Goal: Feedback & Contribution: Contribute content

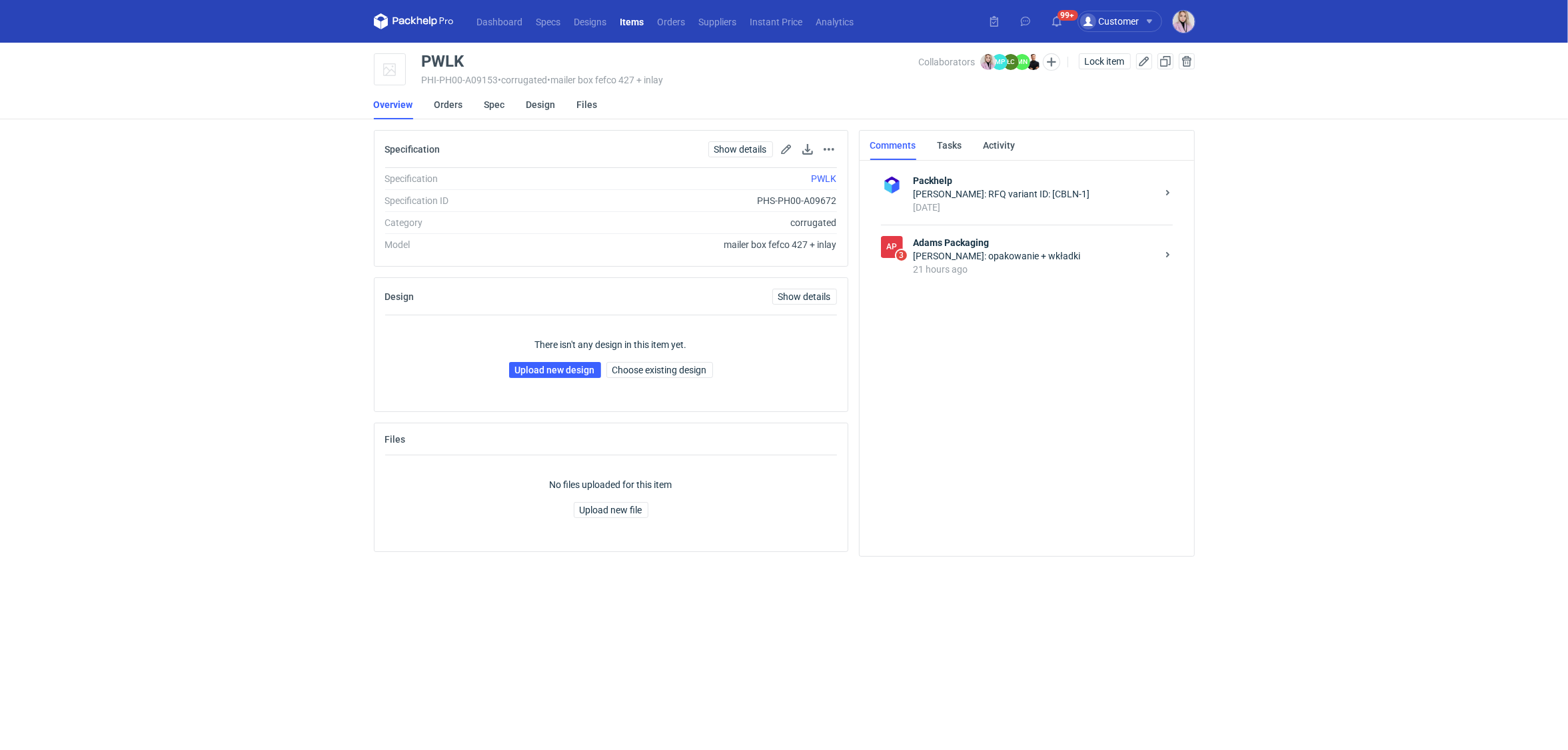
click at [1033, 260] on div "Małgorzata Nowotna: opakowanie + wkładki" at bounding box center [1035, 256] width 244 height 14
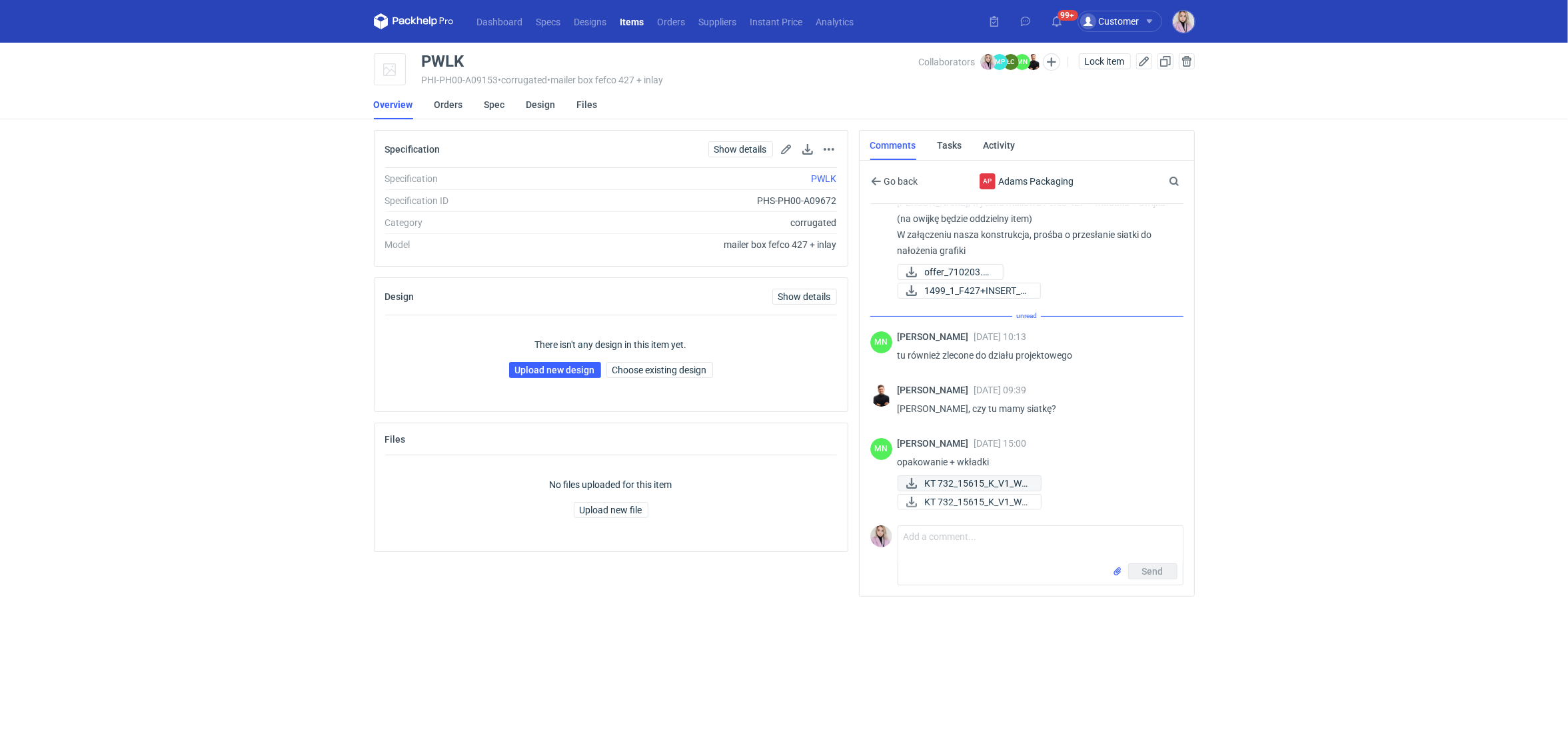
scroll to position [23, 0]
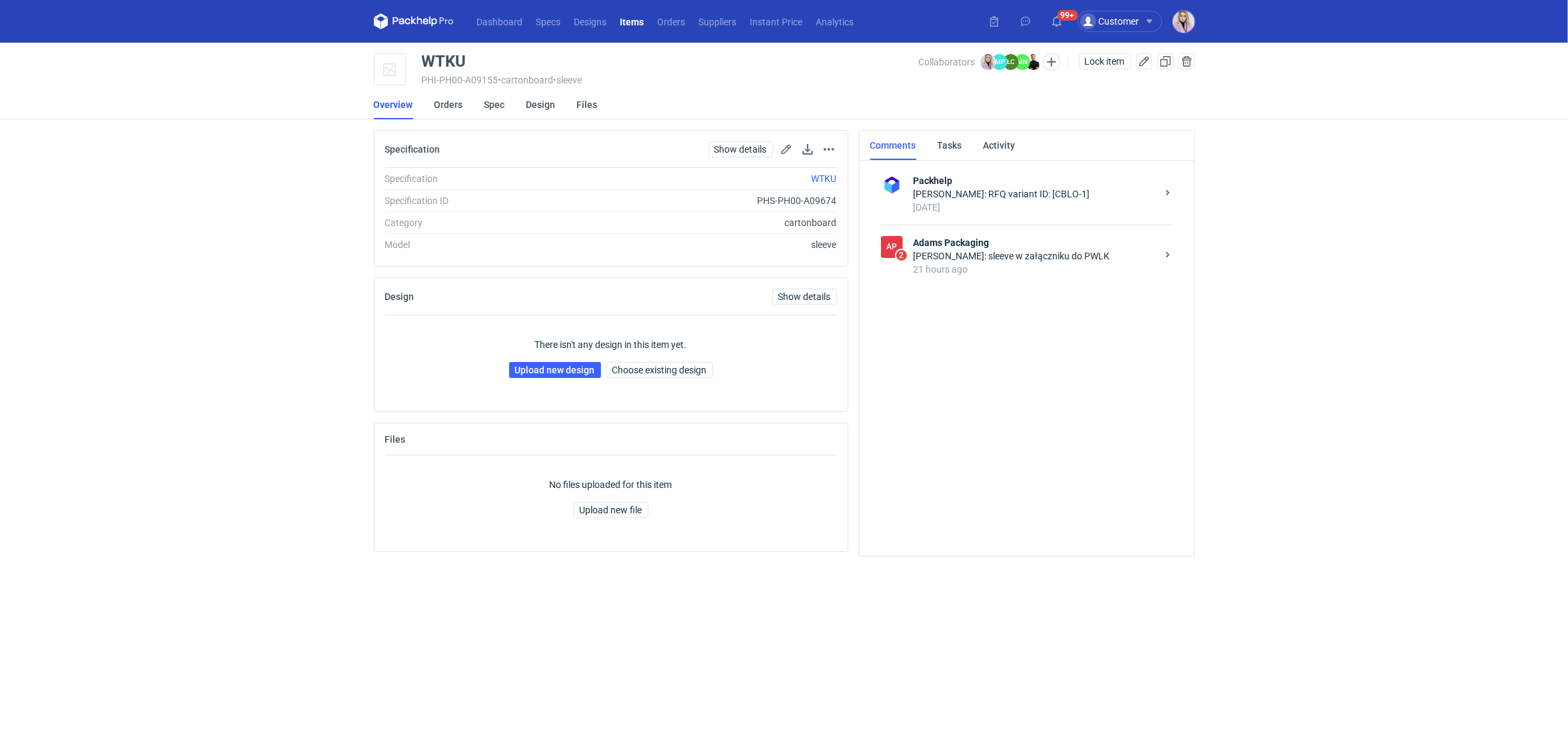
click at [1007, 255] on div "Małgorzata Nowotna: sleeve w załączniku do PWLK" at bounding box center [1035, 256] width 244 height 14
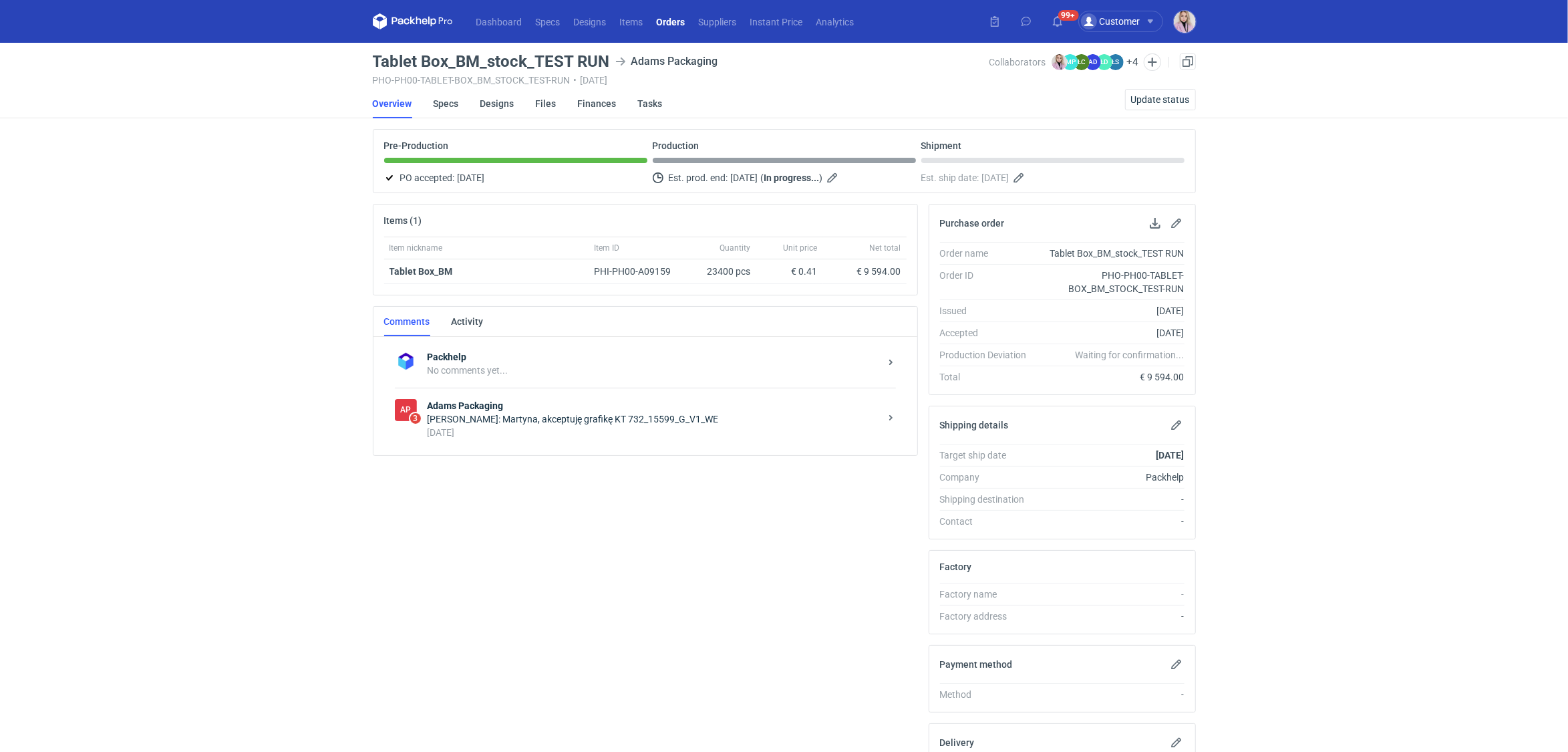
click at [248, 452] on div "Dashboard Specs Designs Items Orders Suppliers Instant Price Analytics 99+ Cust…" at bounding box center [784, 376] width 1568 height 752
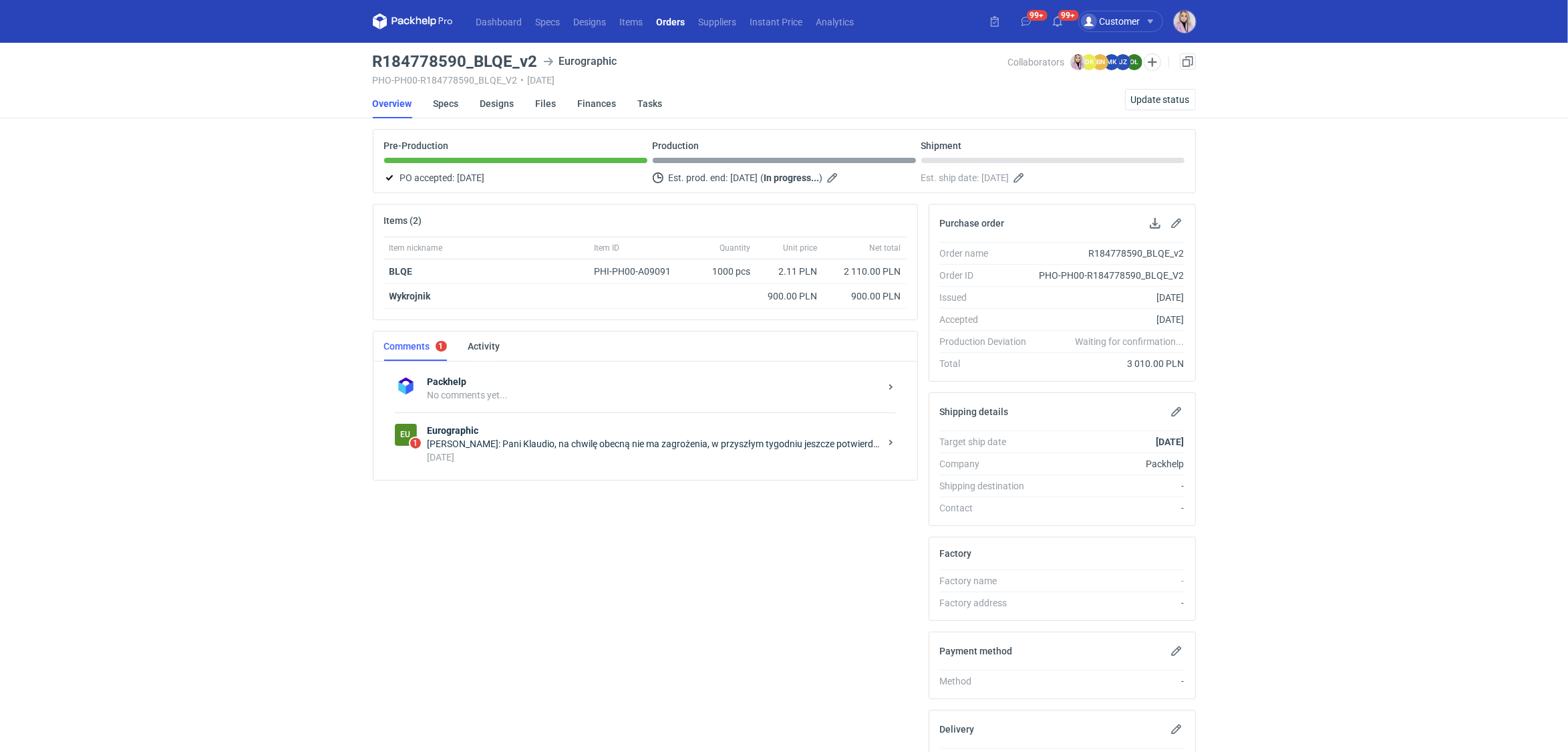
click at [598, 442] on div "[PERSON_NAME]: Pani Klaudio, na chwilę obecną nie ma zagrożenia, w przyszłym ty…" at bounding box center [654, 444] width 453 height 14
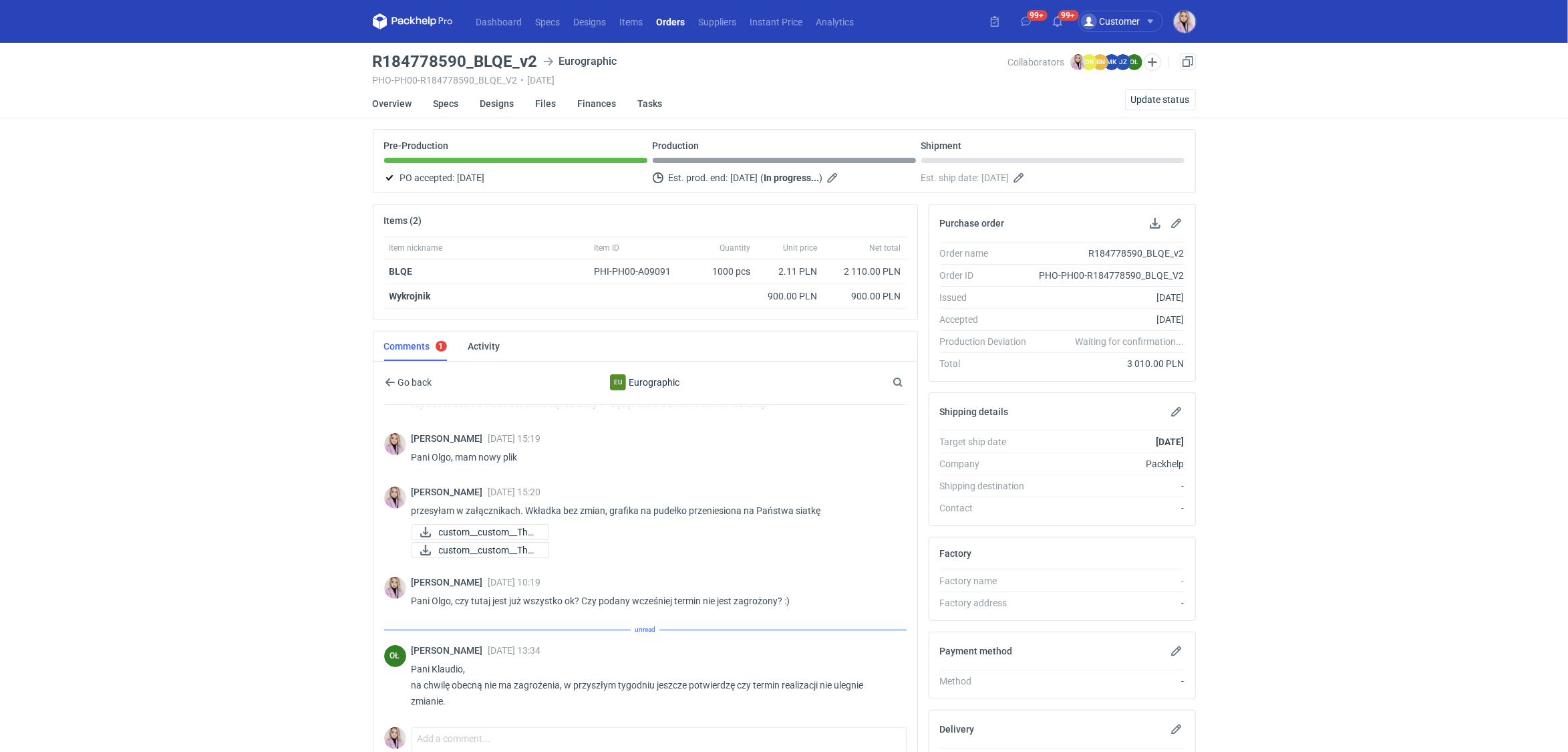
scroll to position [213, 0]
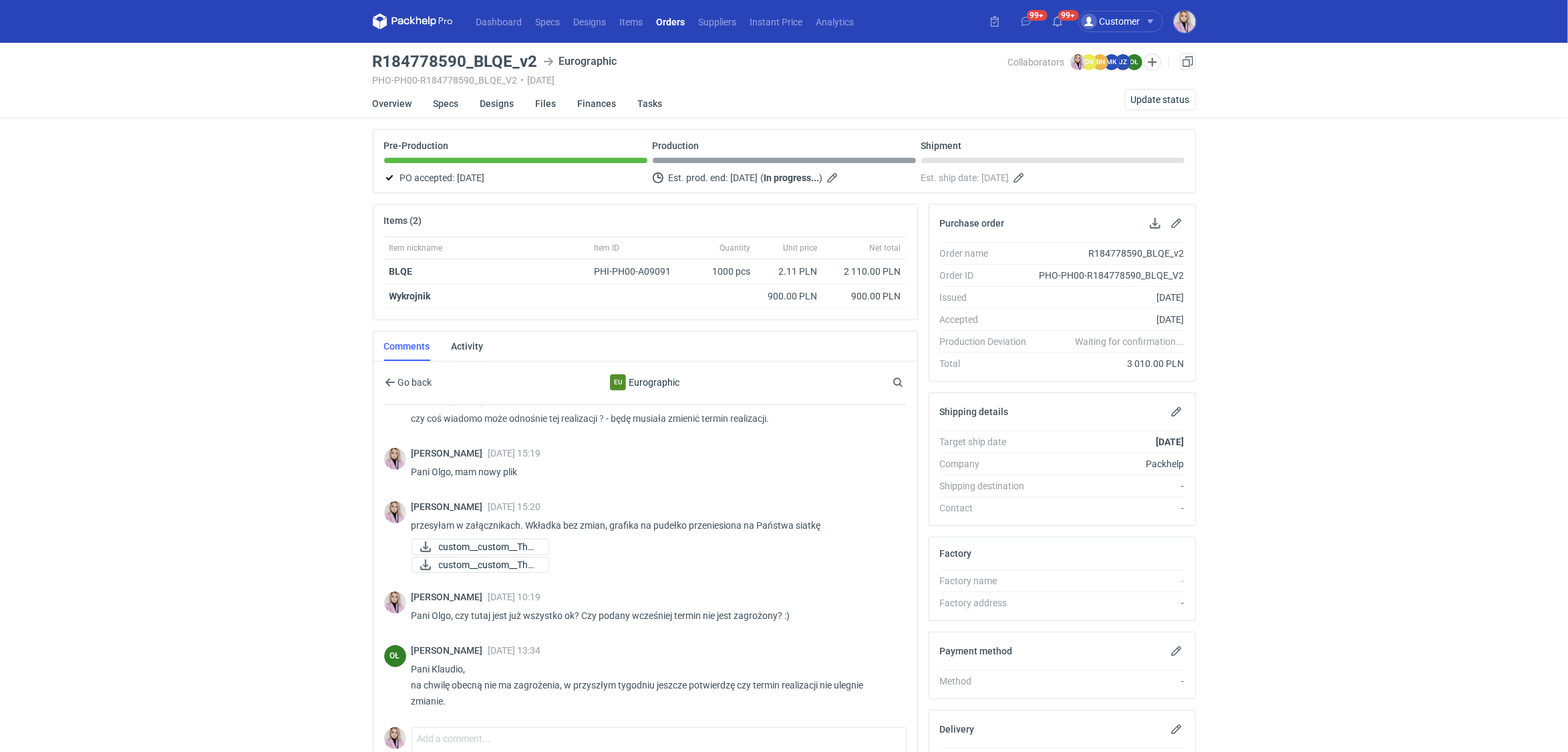
click at [311, 540] on div "Dashboard Specs Designs Items Orders Suppliers Instant Price Analytics 99+ 99+ …" at bounding box center [784, 376] width 1568 height 752
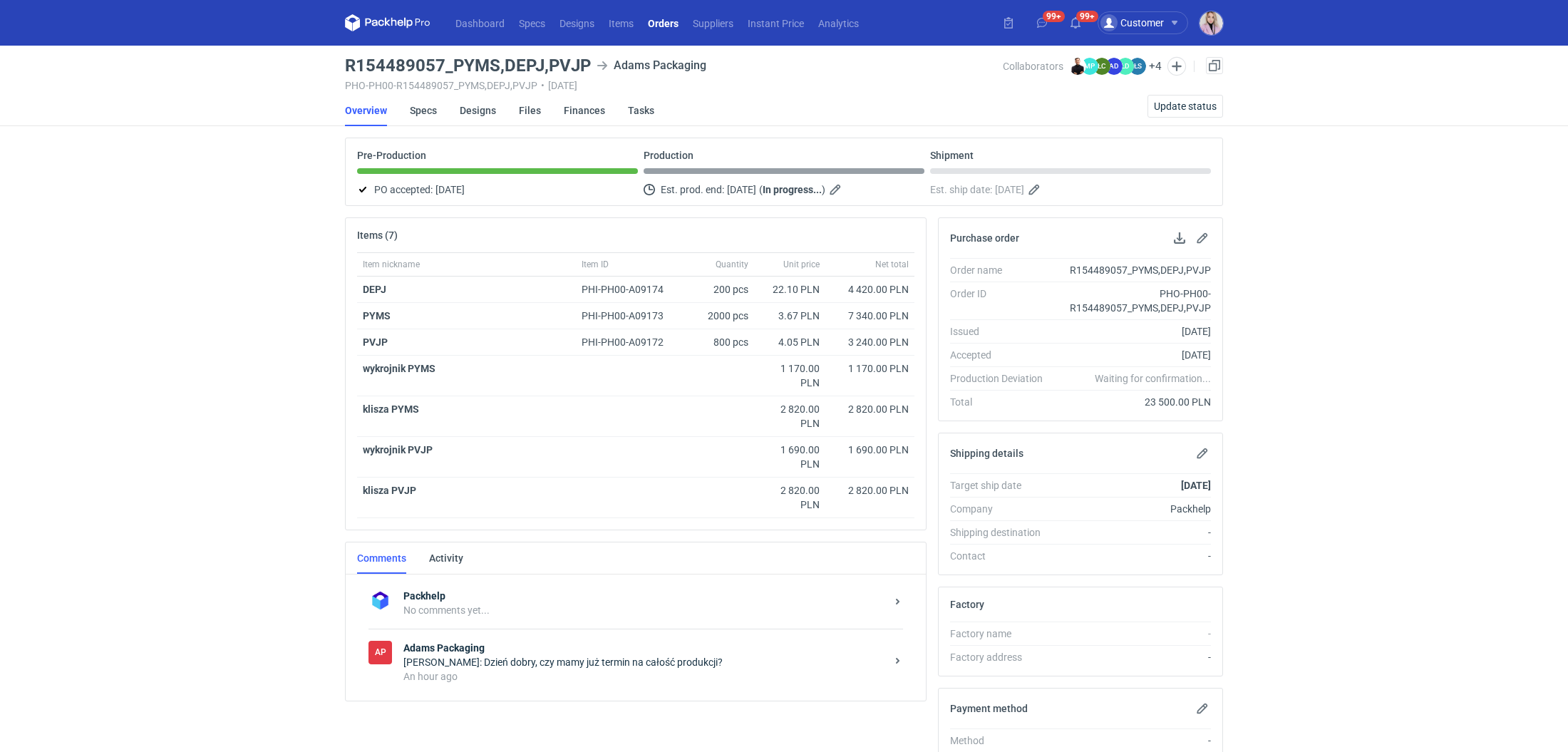
scroll to position [34, 0]
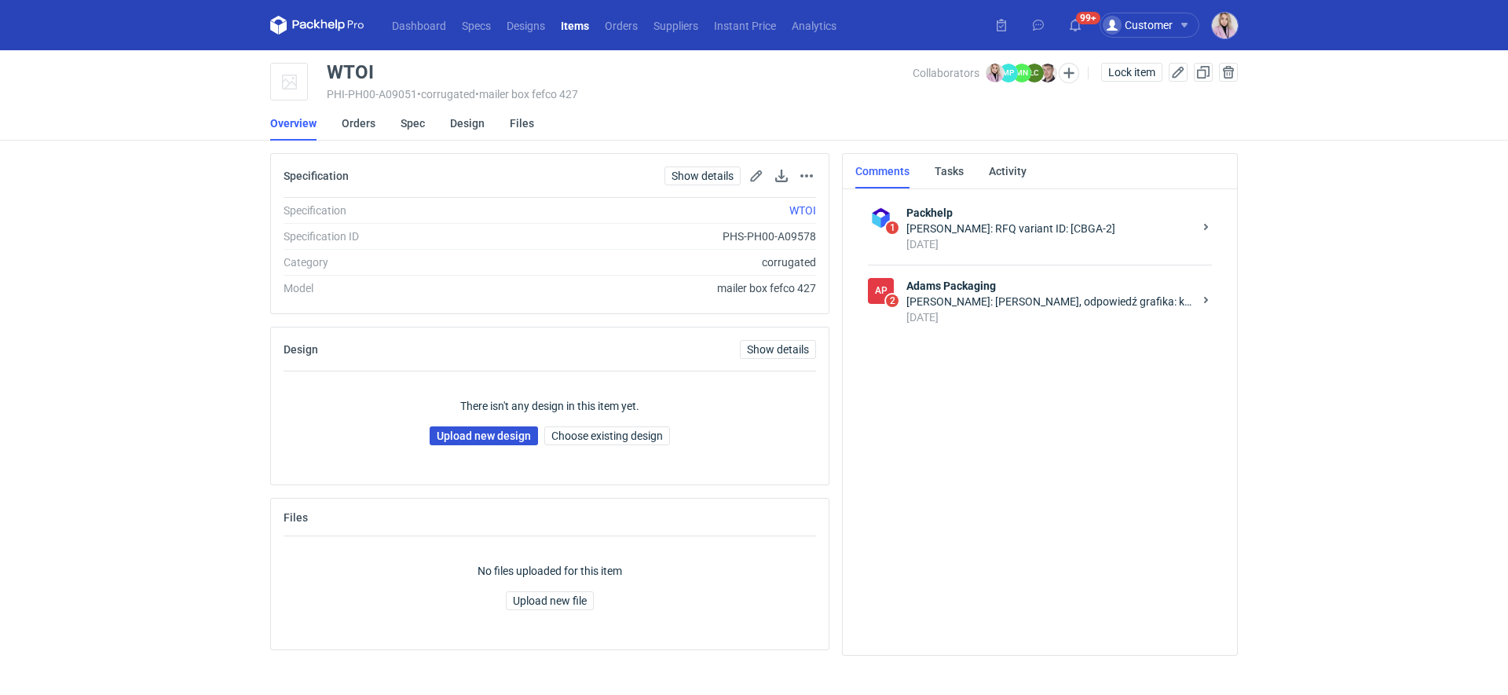
click at [481, 437] on link "Upload new design" at bounding box center [484, 435] width 108 height 19
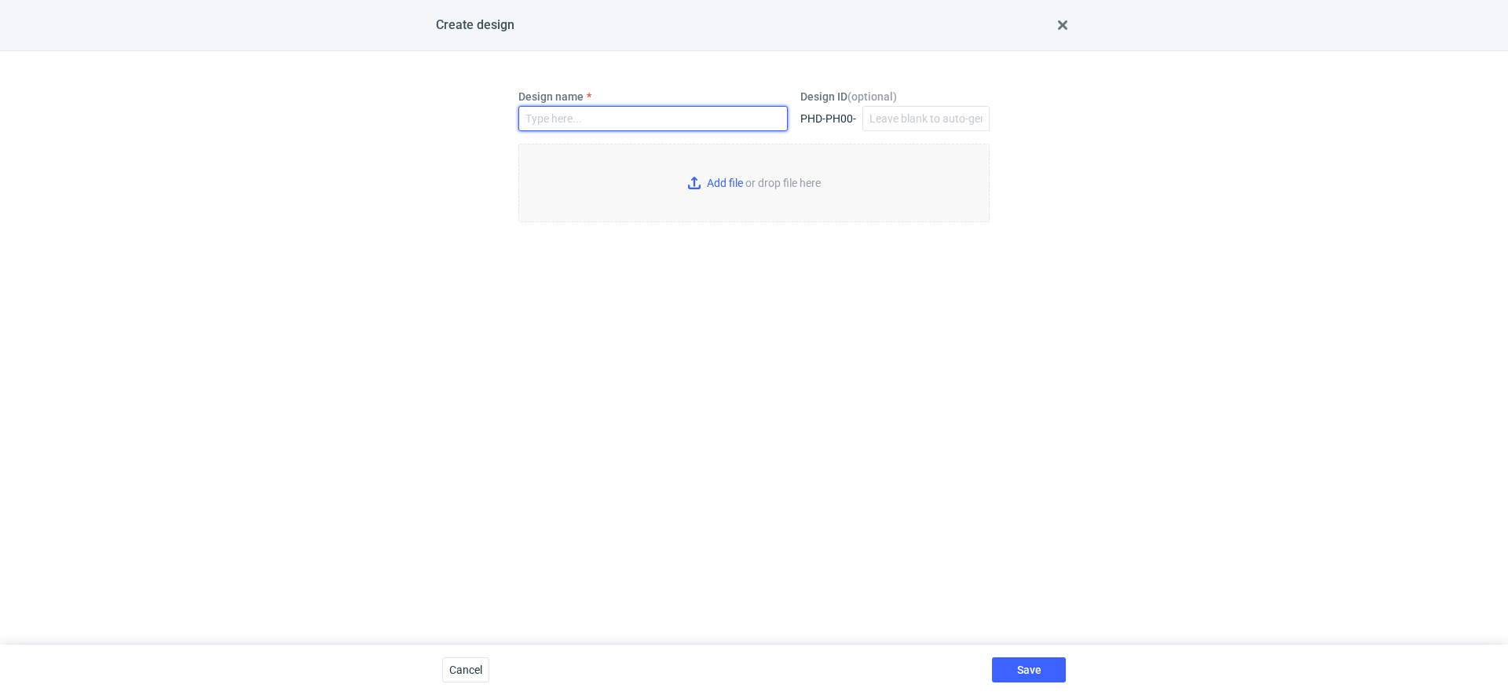
click at [546, 116] on input "Design name" at bounding box center [652, 118] width 269 height 25
paste input "WTOI"
type input "WTOI"
click at [717, 175] on input "Add file or drop file here" at bounding box center [753, 183] width 471 height 79
type input "C:\fakepath\custom____WTOI__d0__oR752040841__v2.pdf"
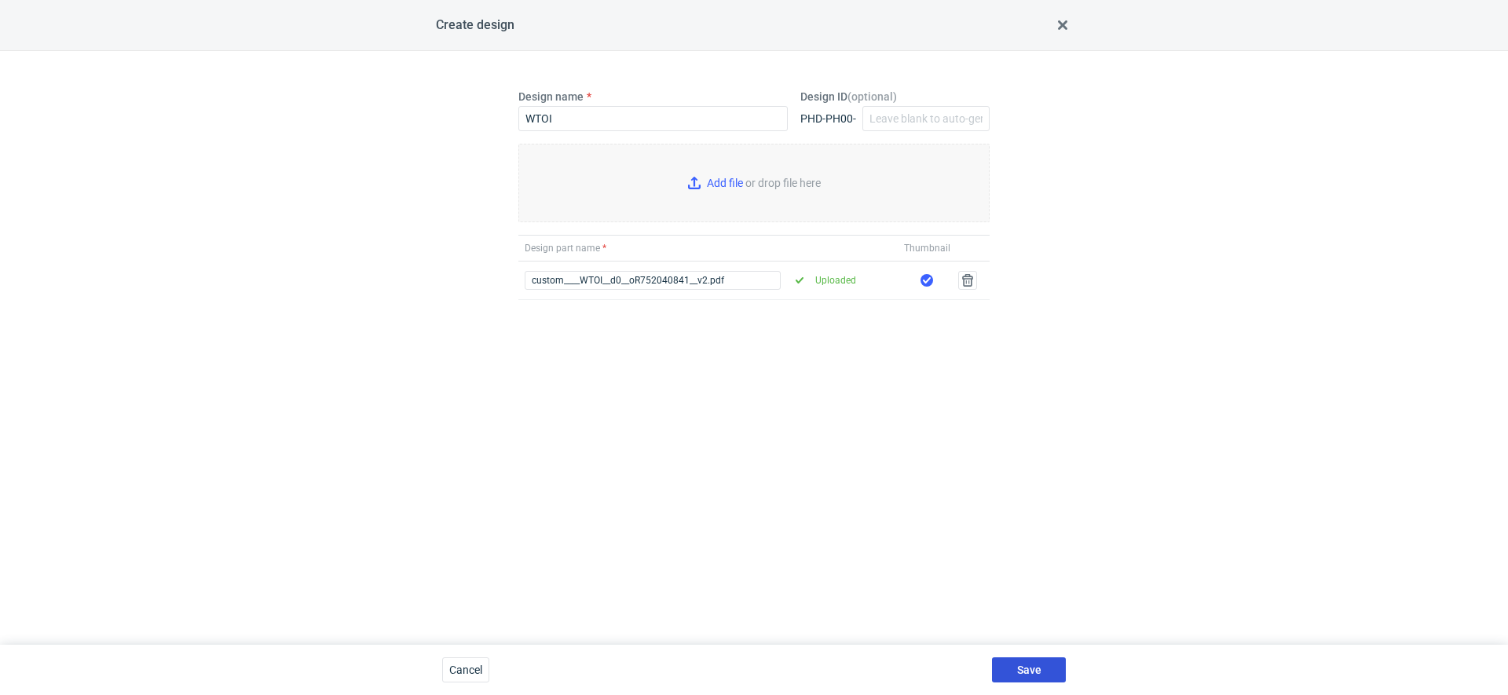
click at [1029, 666] on span "Save" at bounding box center [1029, 669] width 24 height 11
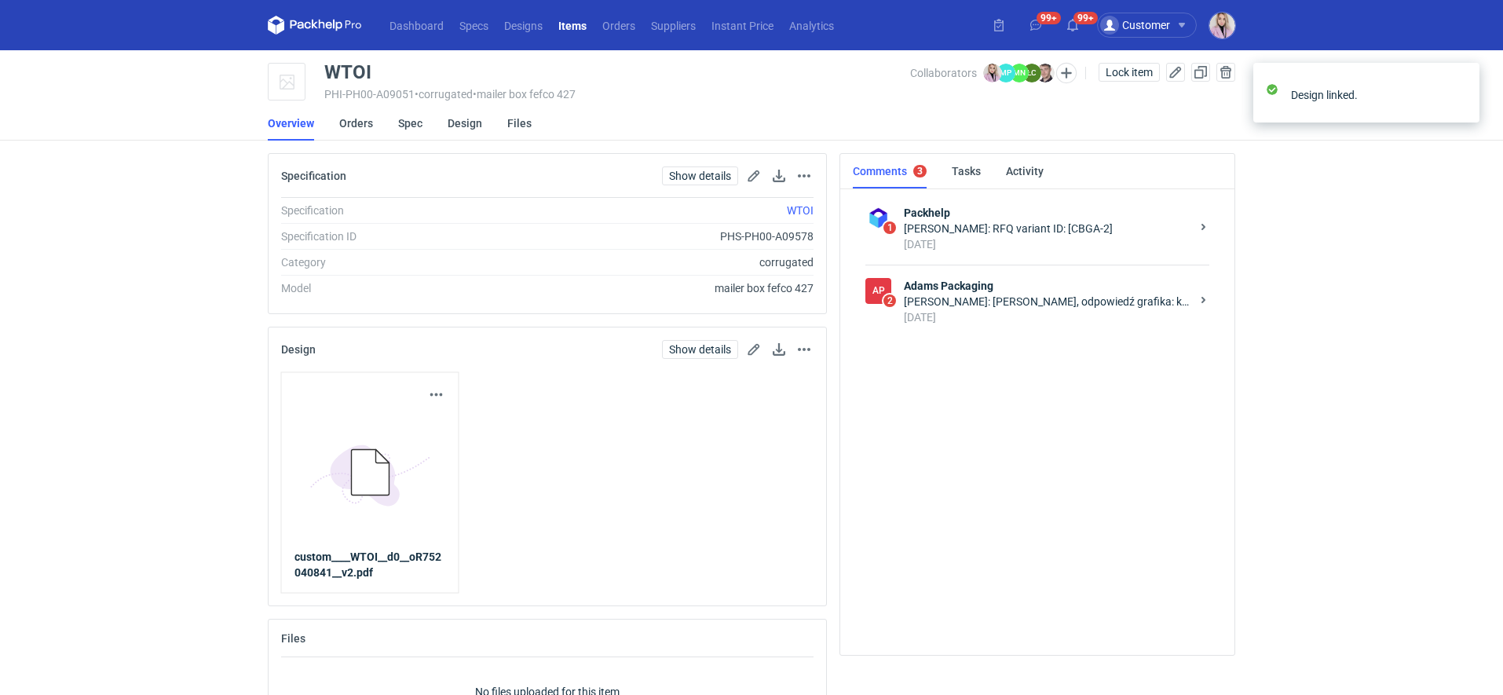
click at [1022, 312] on div "4 days ago" at bounding box center [1047, 317] width 287 height 16
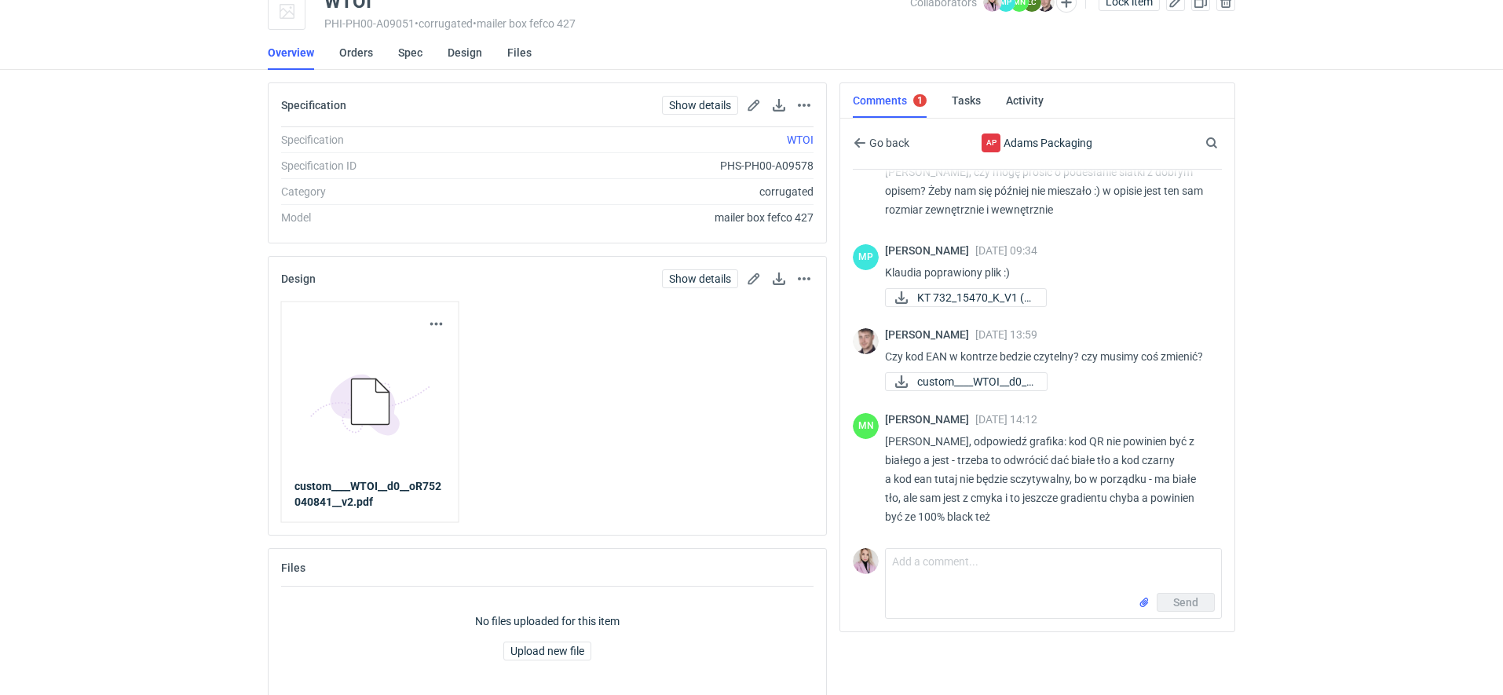
scroll to position [76, 0]
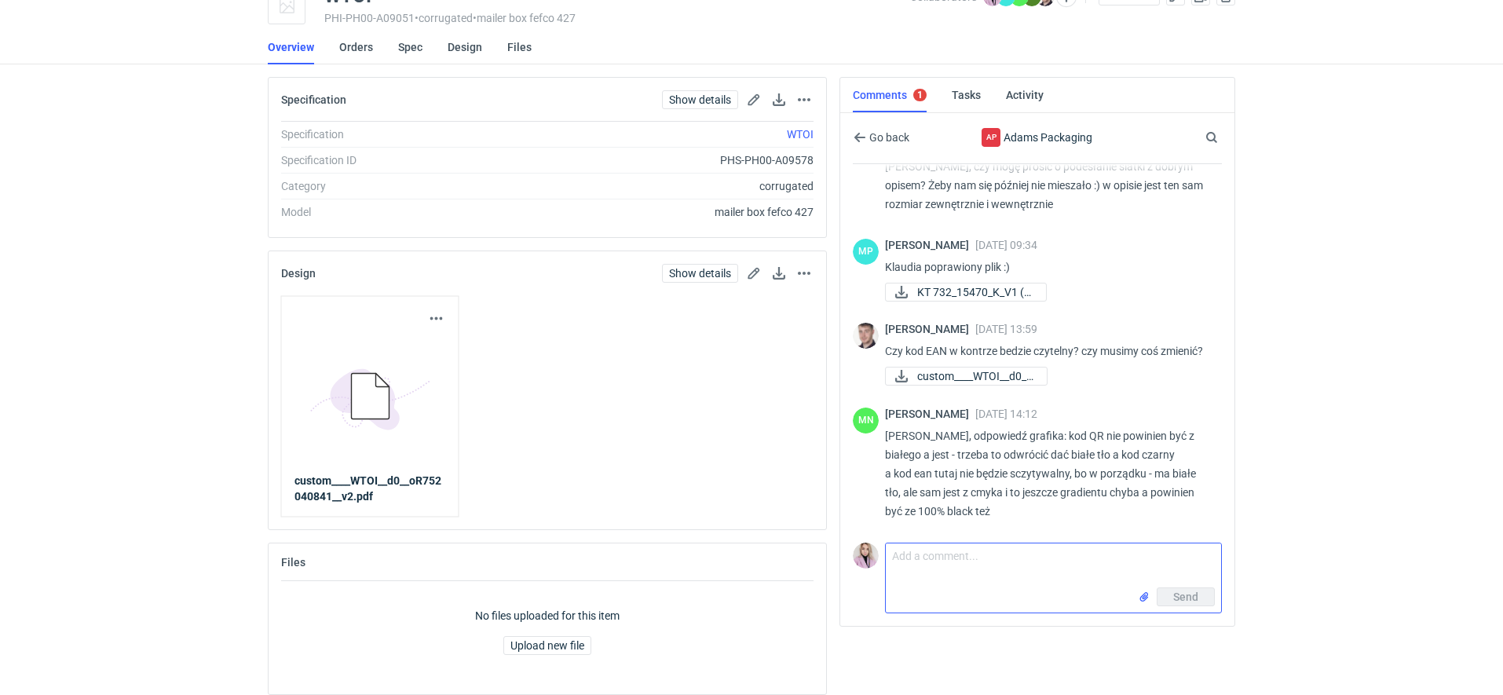
click at [930, 569] on textarea "Comment message" at bounding box center [1053, 565] width 335 height 44
click at [949, 568] on textarea "Comment message" at bounding box center [1053, 565] width 335 height 44
click at [948, 568] on textarea "Comment message" at bounding box center [1053, 565] width 335 height 44
drag, startPoint x: 1121, startPoint y: 575, endPoint x: 986, endPoint y: 576, distance: 135.1
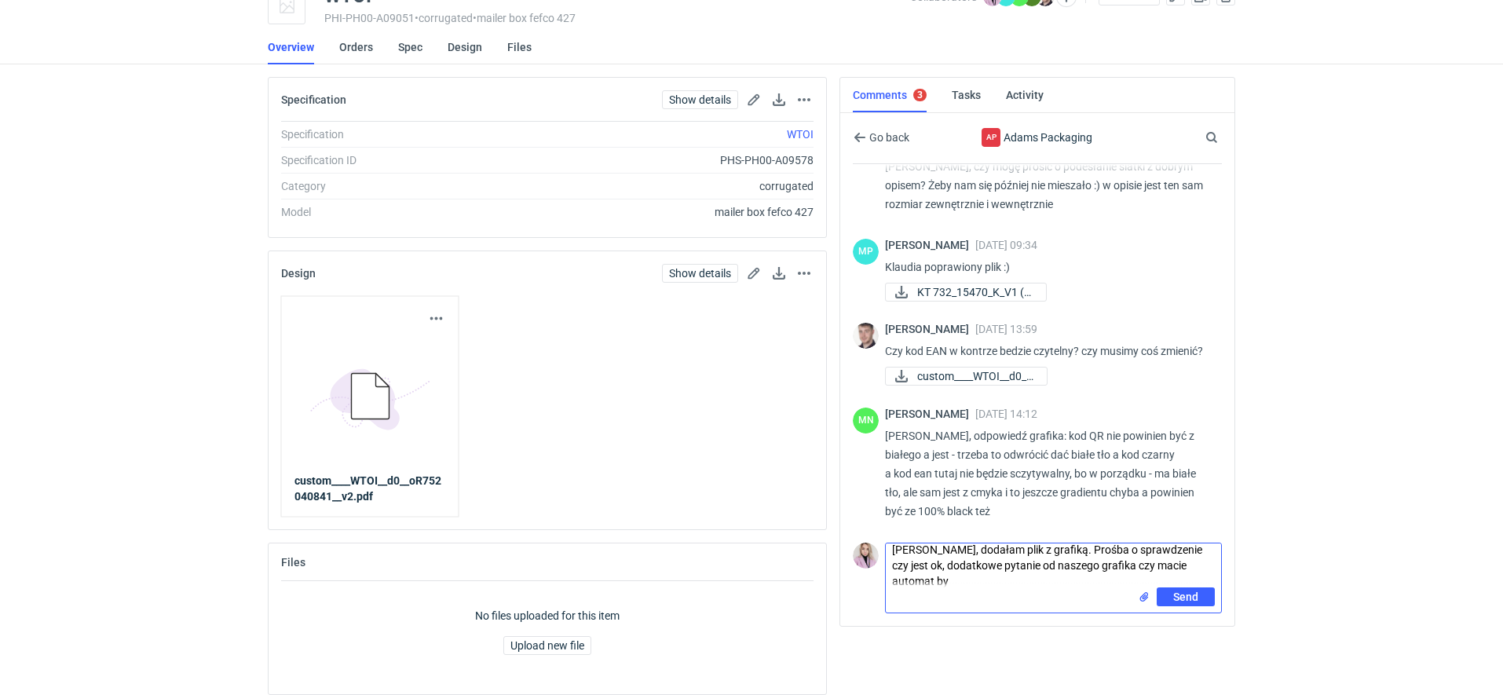
scroll to position [0, 0]
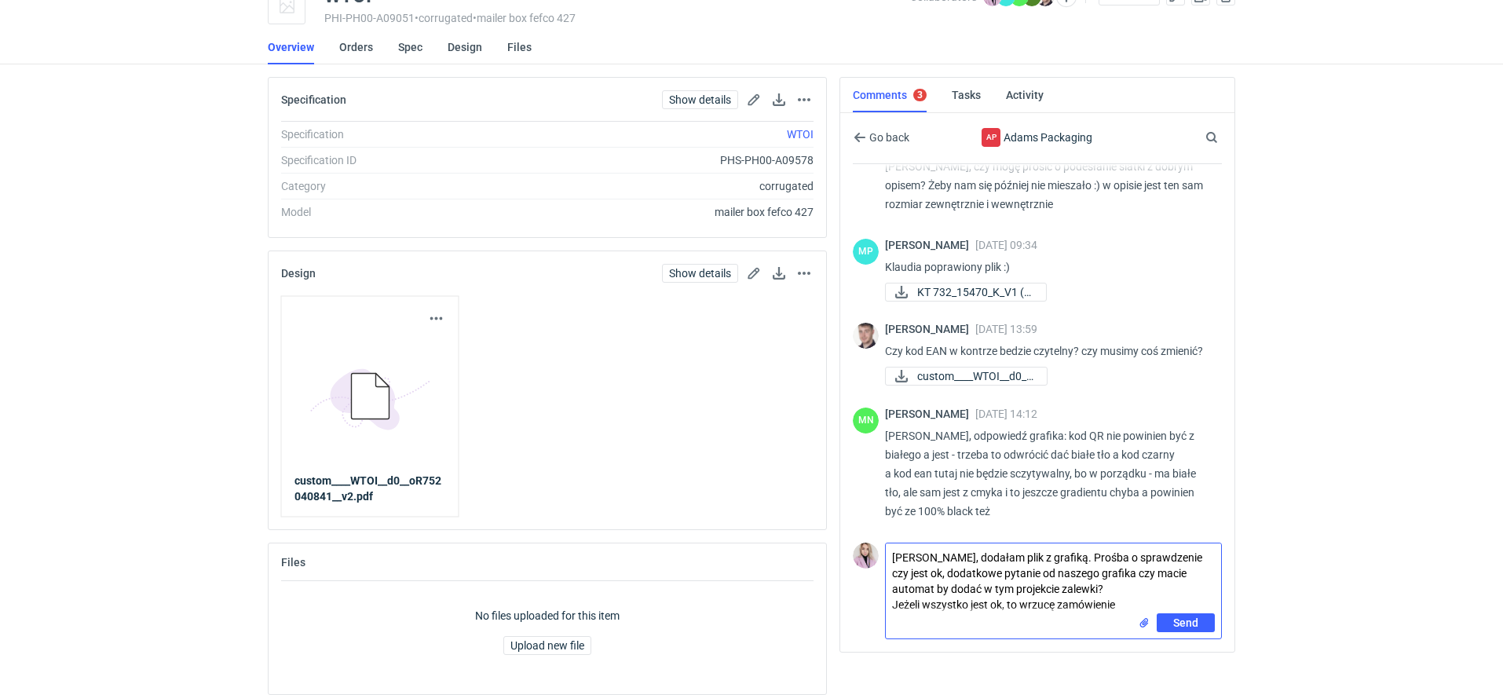
type textarea "Pani Małgosiu, dodałam plik z grafiką. Prośba o sprawdzenie czy jest ok, dodatk…"
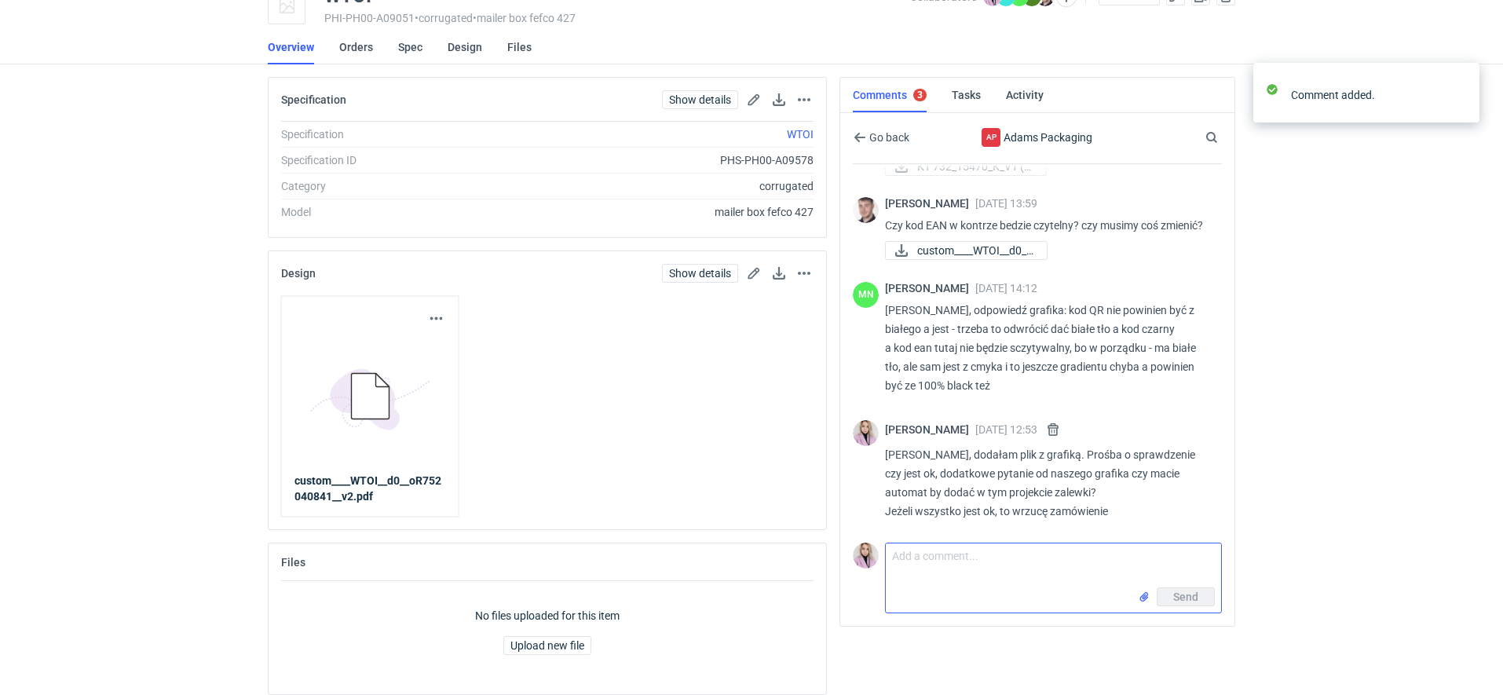
scroll to position [519, 0]
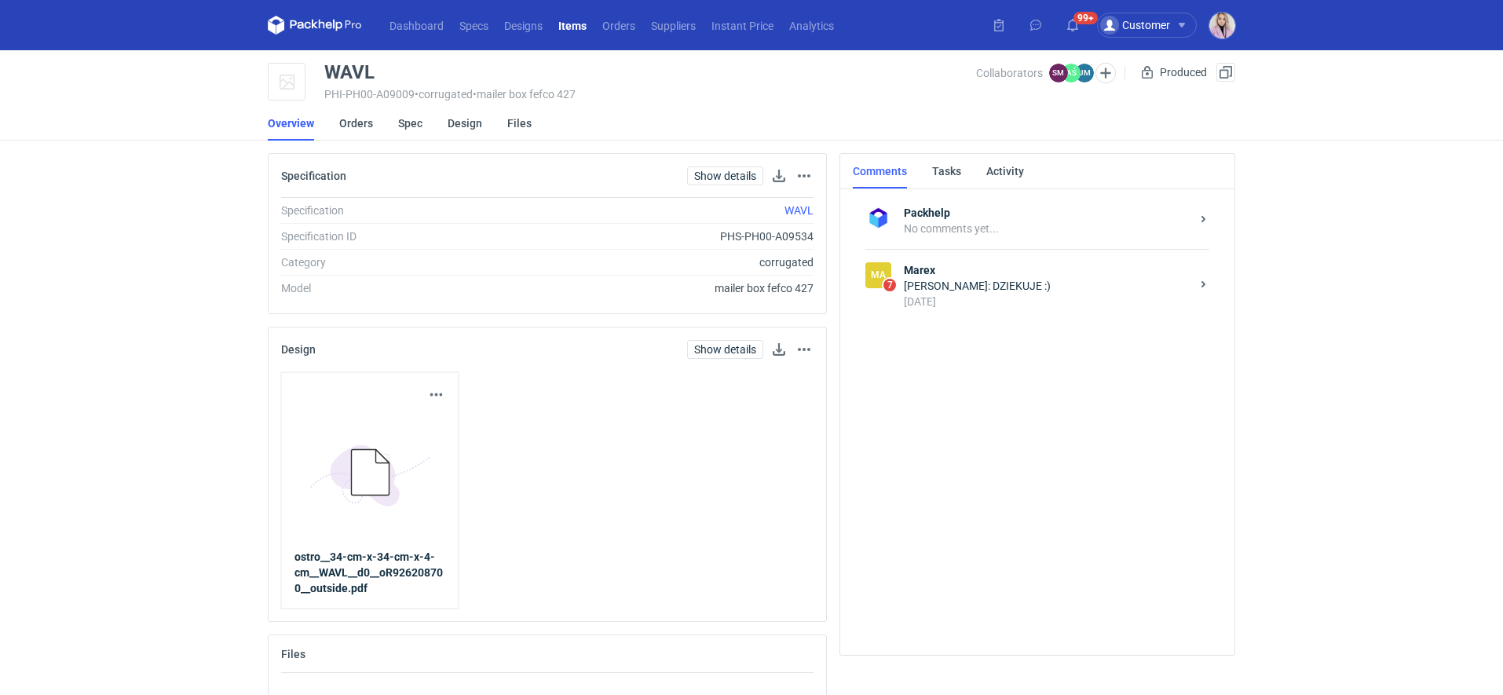
click at [976, 284] on div "Joanna Myślak: DZIEKUJE :)" at bounding box center [1047, 286] width 287 height 16
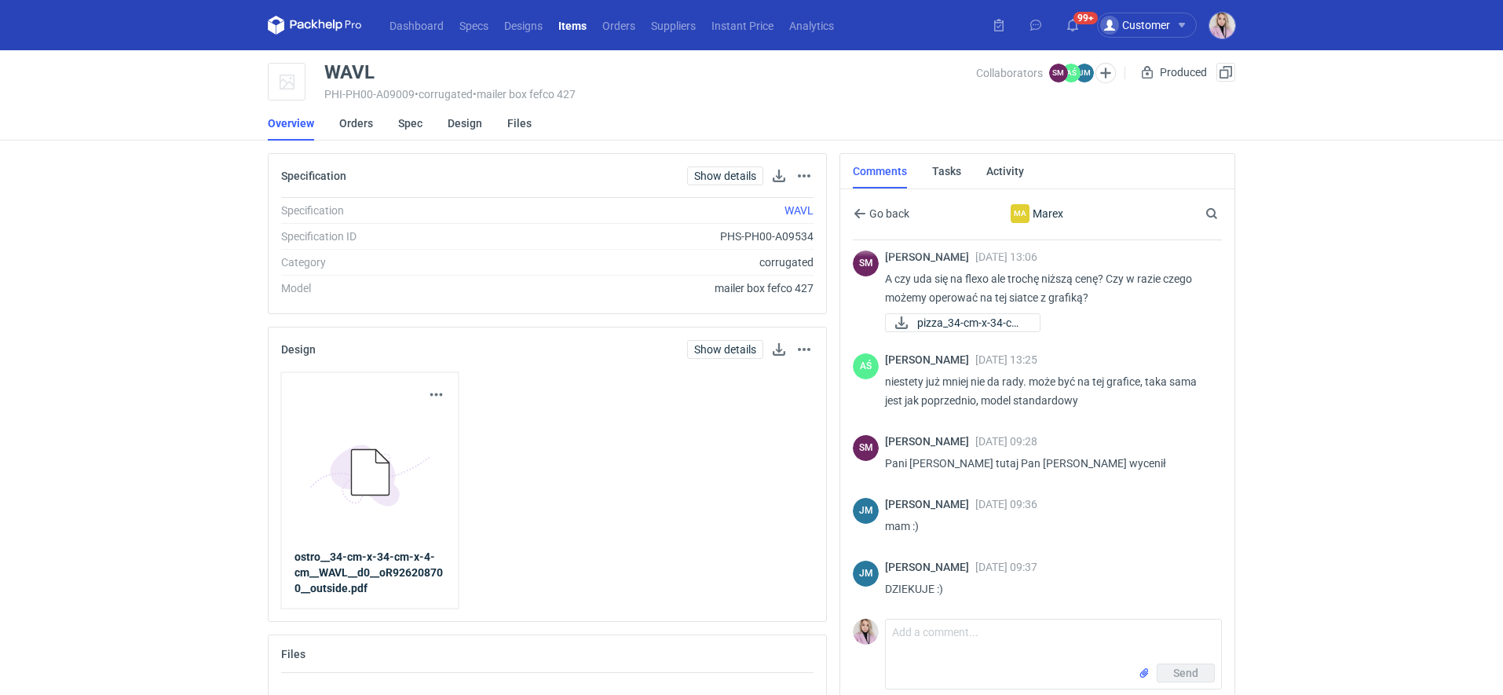
scroll to position [284, 0]
click at [350, 131] on link "Orders" at bounding box center [356, 123] width 34 height 35
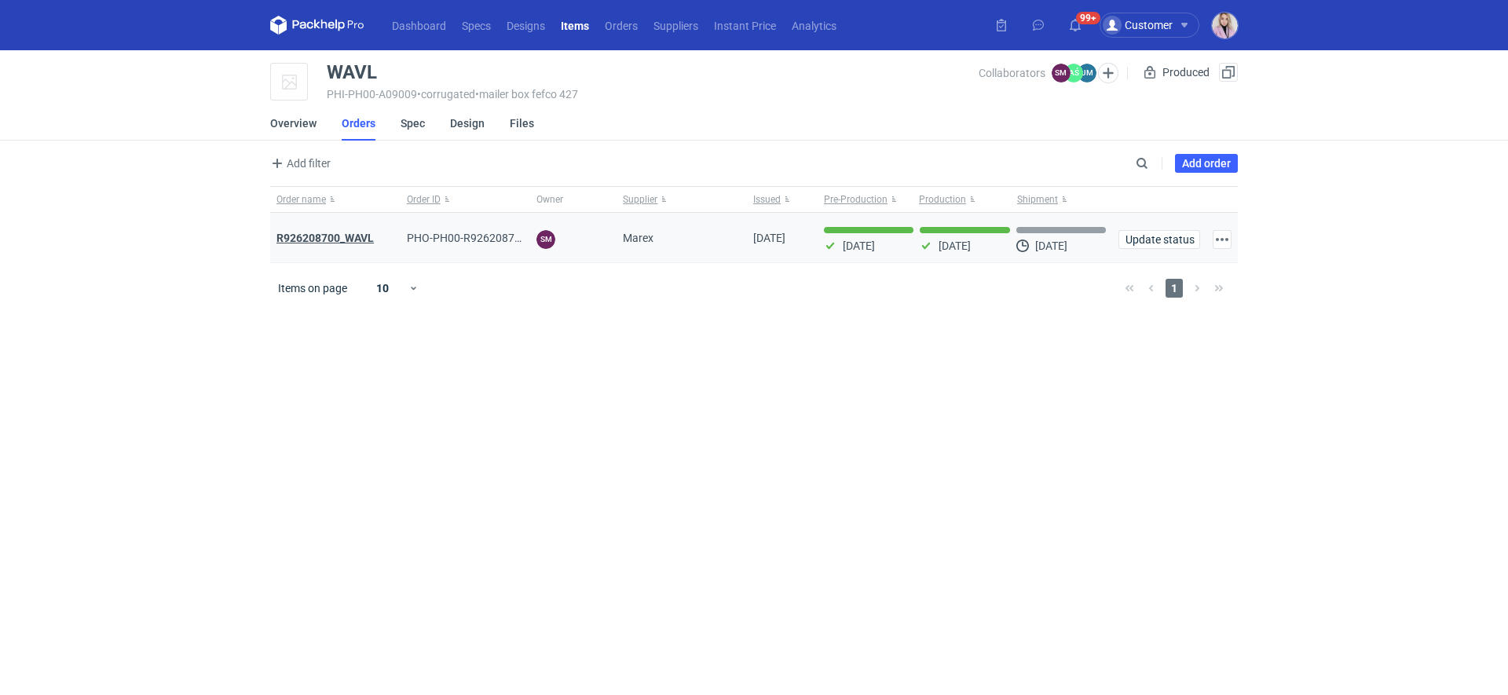
click at [316, 235] on strong "R926208700_WAVL" at bounding box center [324, 238] width 97 height 13
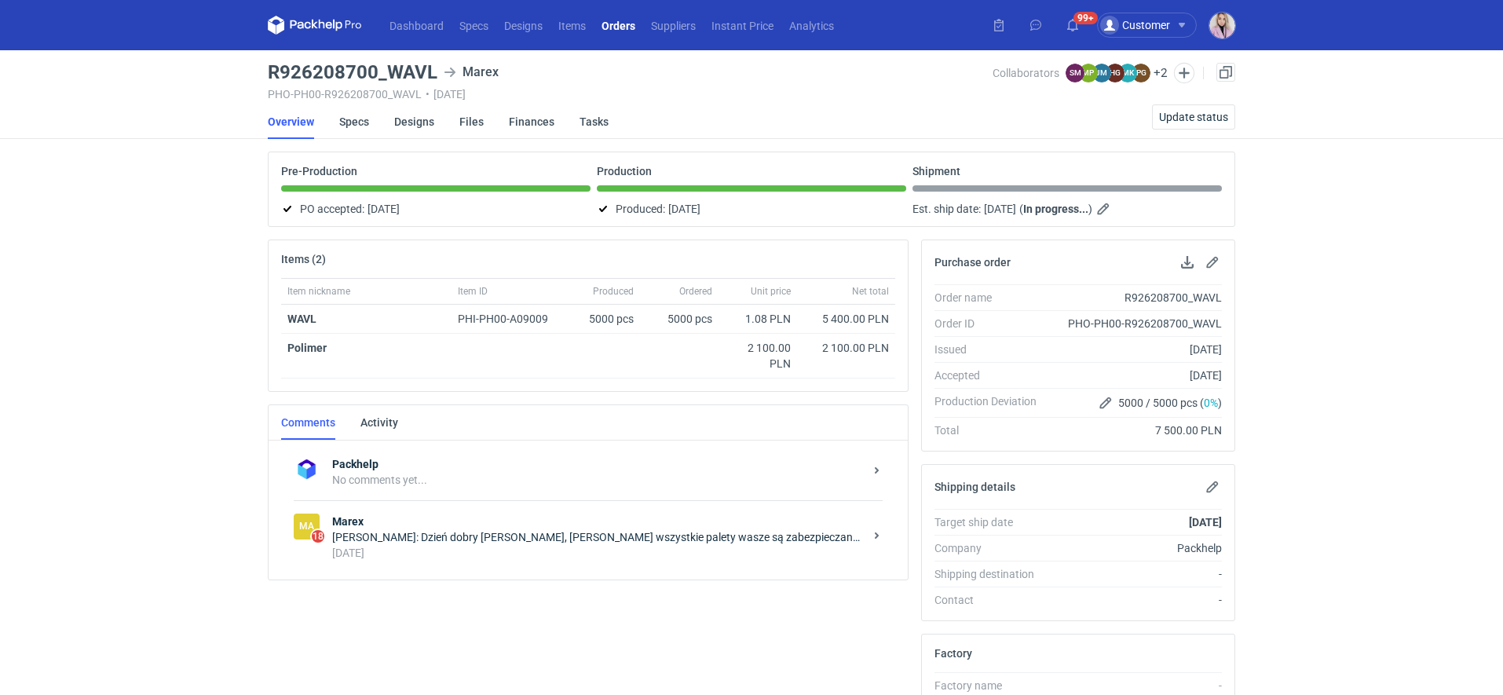
click at [562, 529] on div "Joanna Myślak: Dzień dobry Panie Sebastianie, Panie Sebastianie wszystkie palet…" at bounding box center [598, 537] width 532 height 16
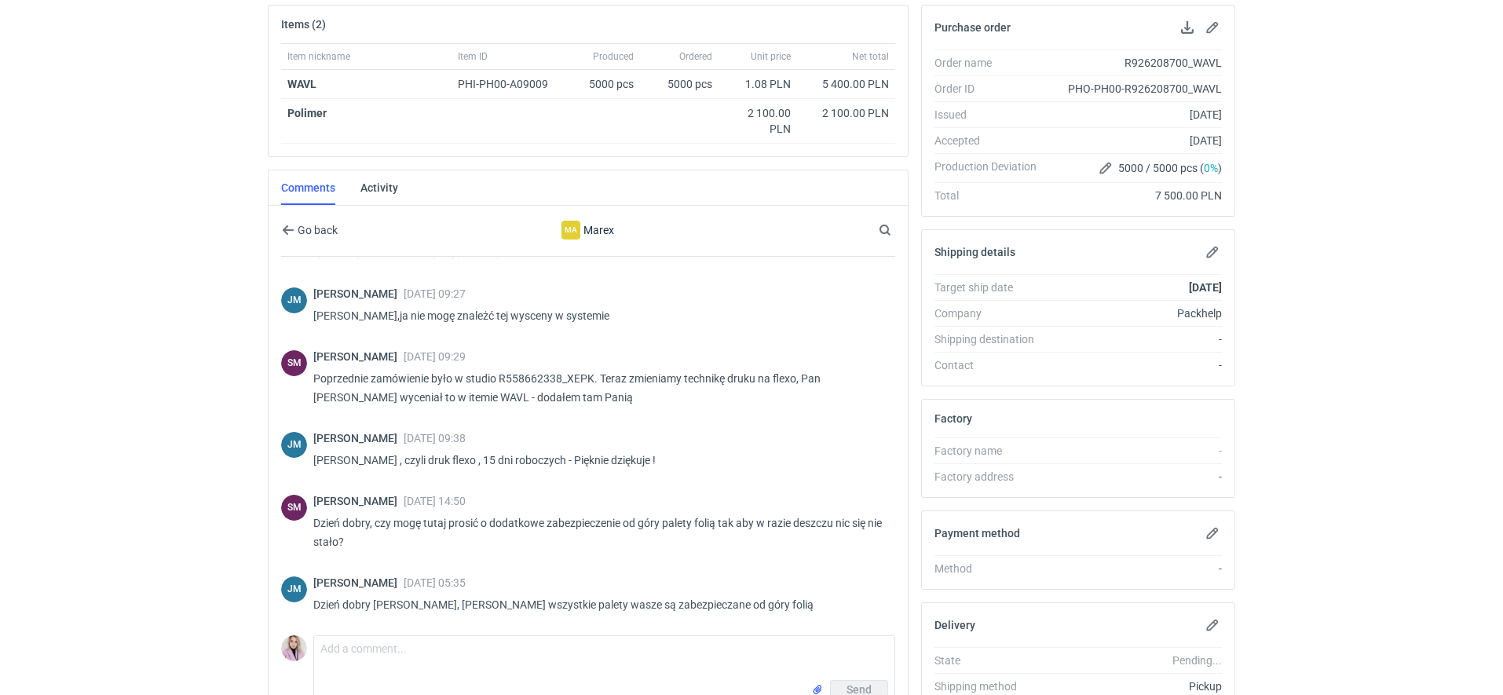
scroll to position [236, 0]
click at [199, 459] on html "Dashboard Specs Designs Items Orders Suppliers Instant Price Analytics 99+ Cust…" at bounding box center [751, 111] width 1503 height 695
